Goal: Use online tool/utility: Utilize a website feature to perform a specific function

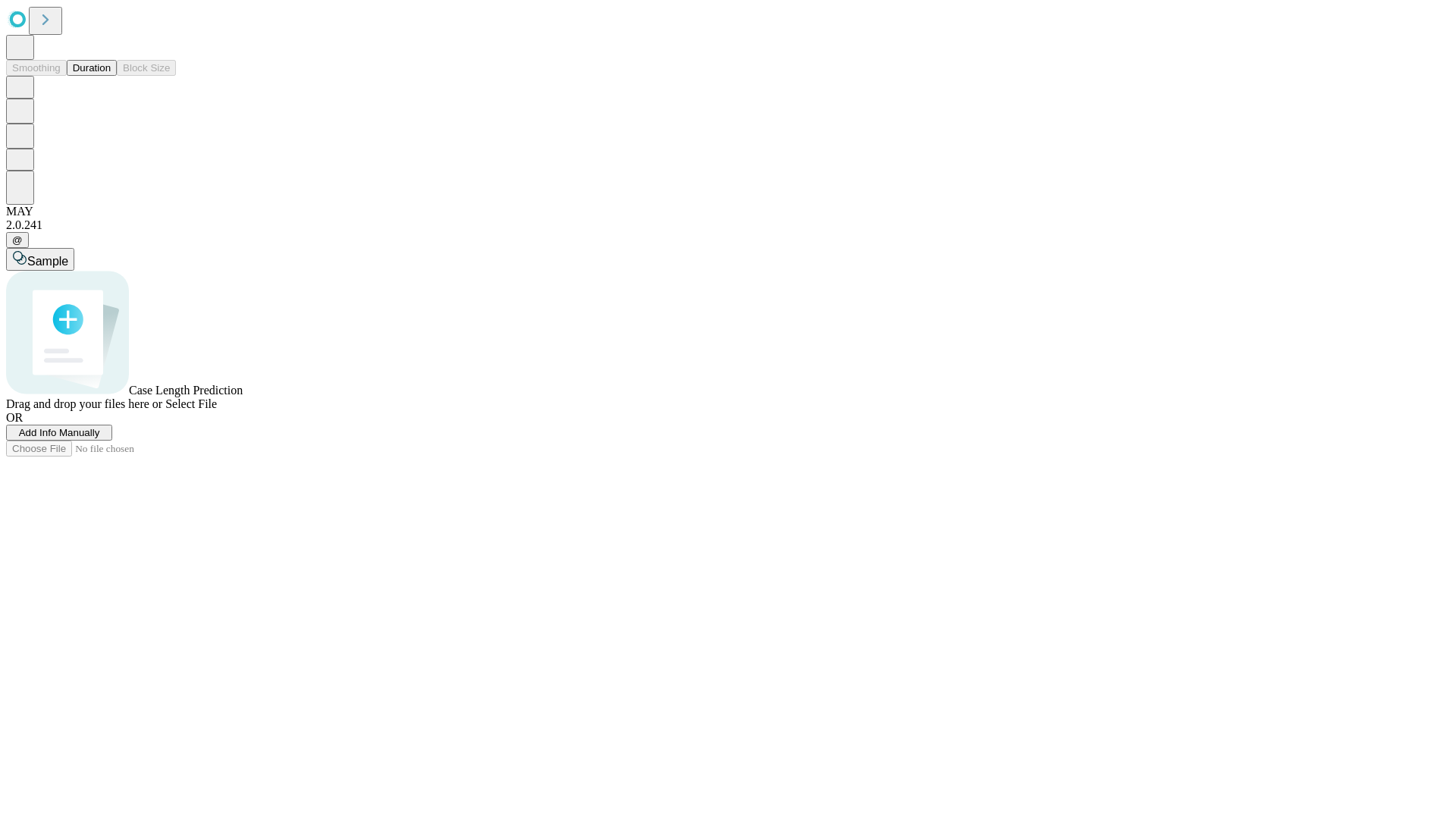
click at [110, 76] on button "Duration" at bounding box center [92, 67] width 50 height 16
click at [217, 411] on span "Select File" at bounding box center [191, 404] width 52 height 13
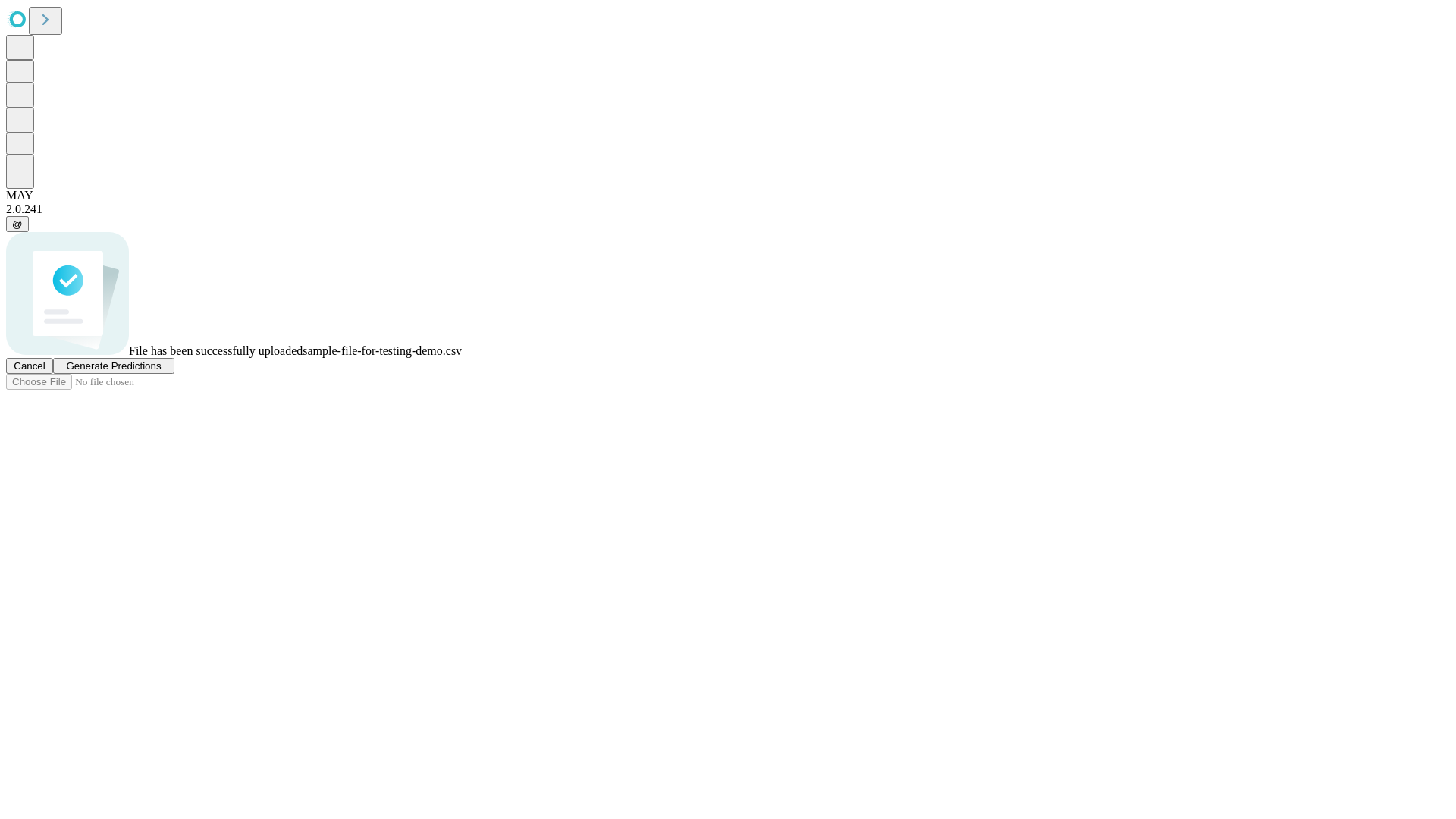
click at [161, 371] on span "Generate Predictions" at bounding box center [114, 366] width 95 height 11
